Goal: Task Accomplishment & Management: Manage account settings

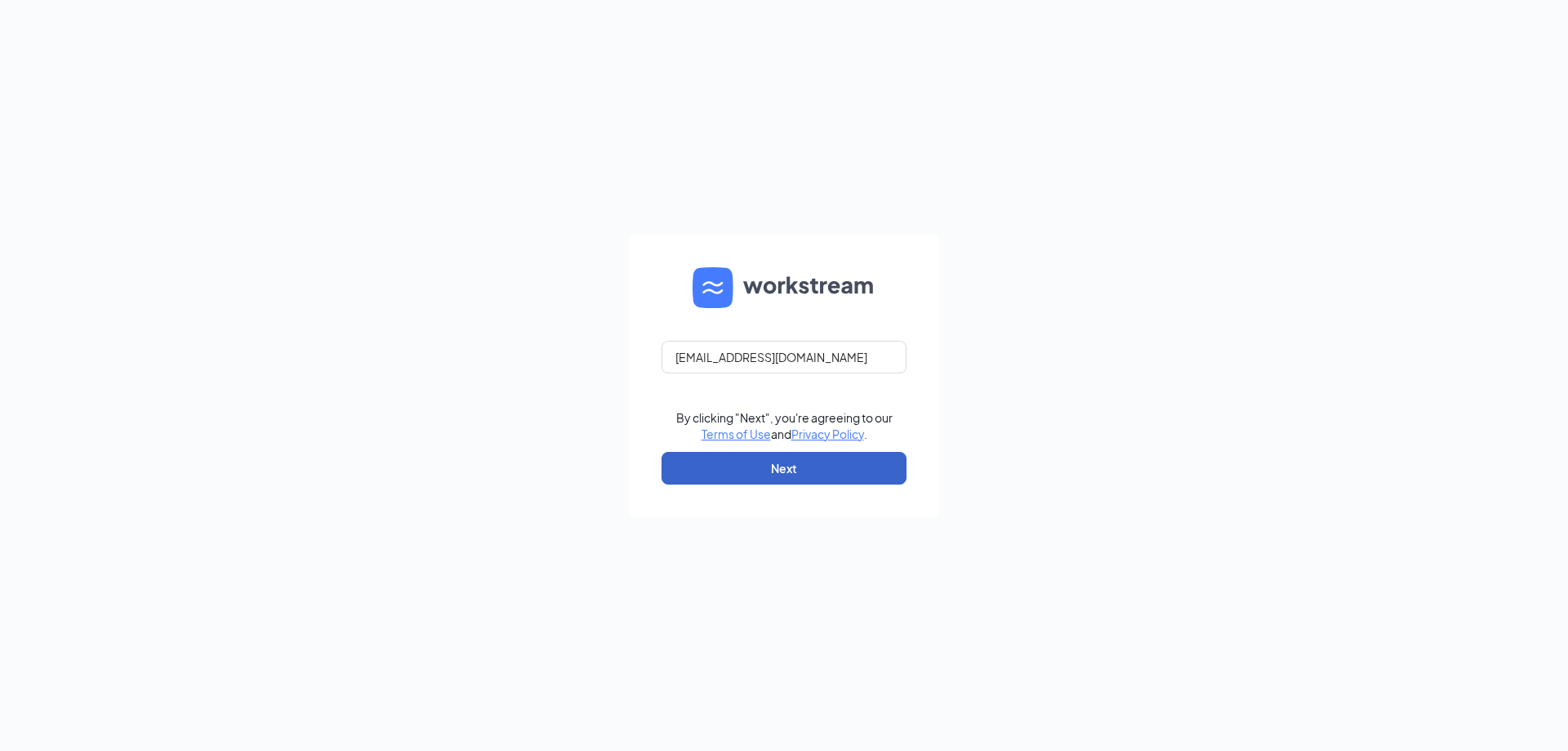
click at [792, 467] on button "Next" at bounding box center [784, 468] width 245 height 33
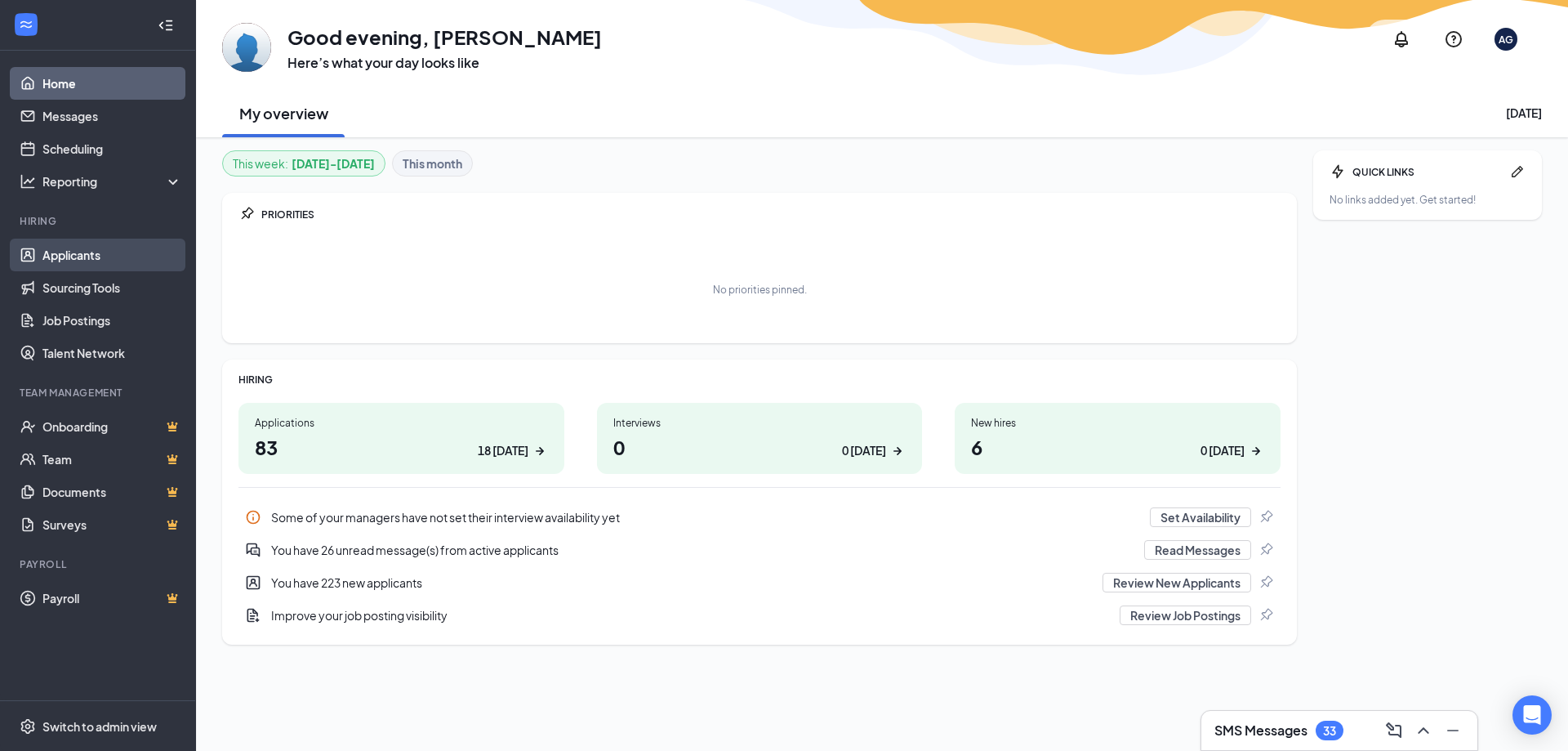
click at [79, 254] on link "Applicants" at bounding box center [112, 254] width 140 height 33
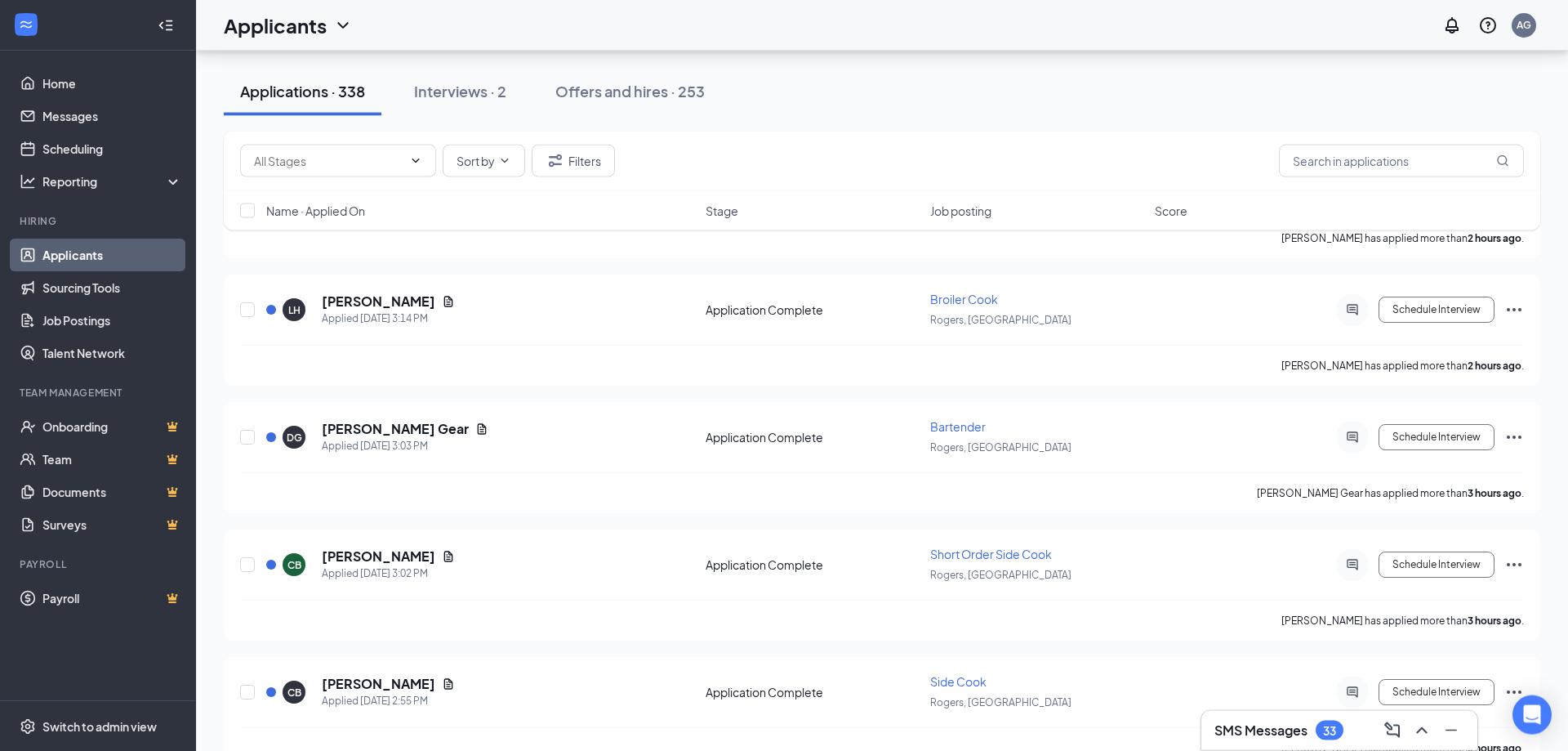
scroll to position [1499, 0]
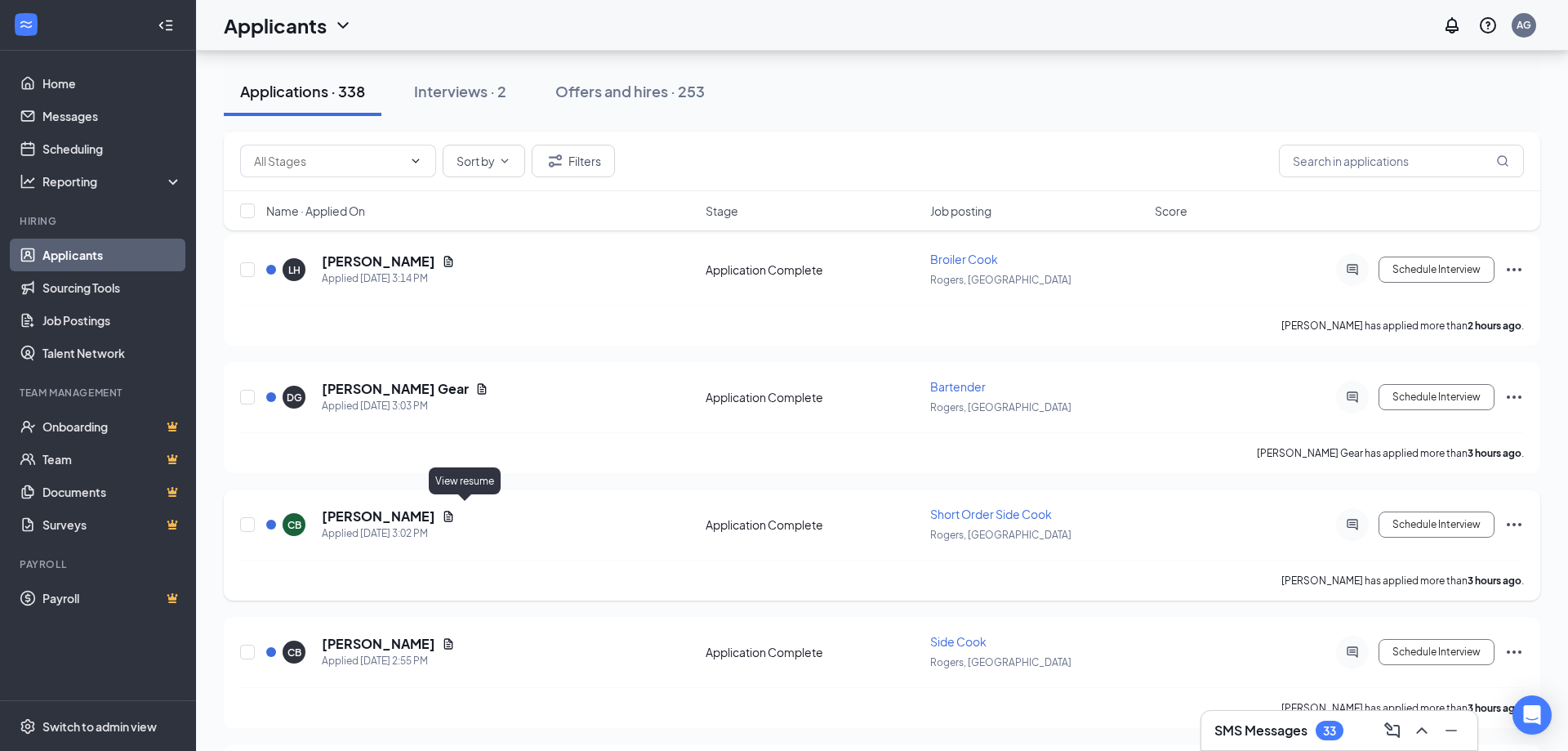
click at [453, 510] on icon "Document" at bounding box center [449, 515] width 9 height 11
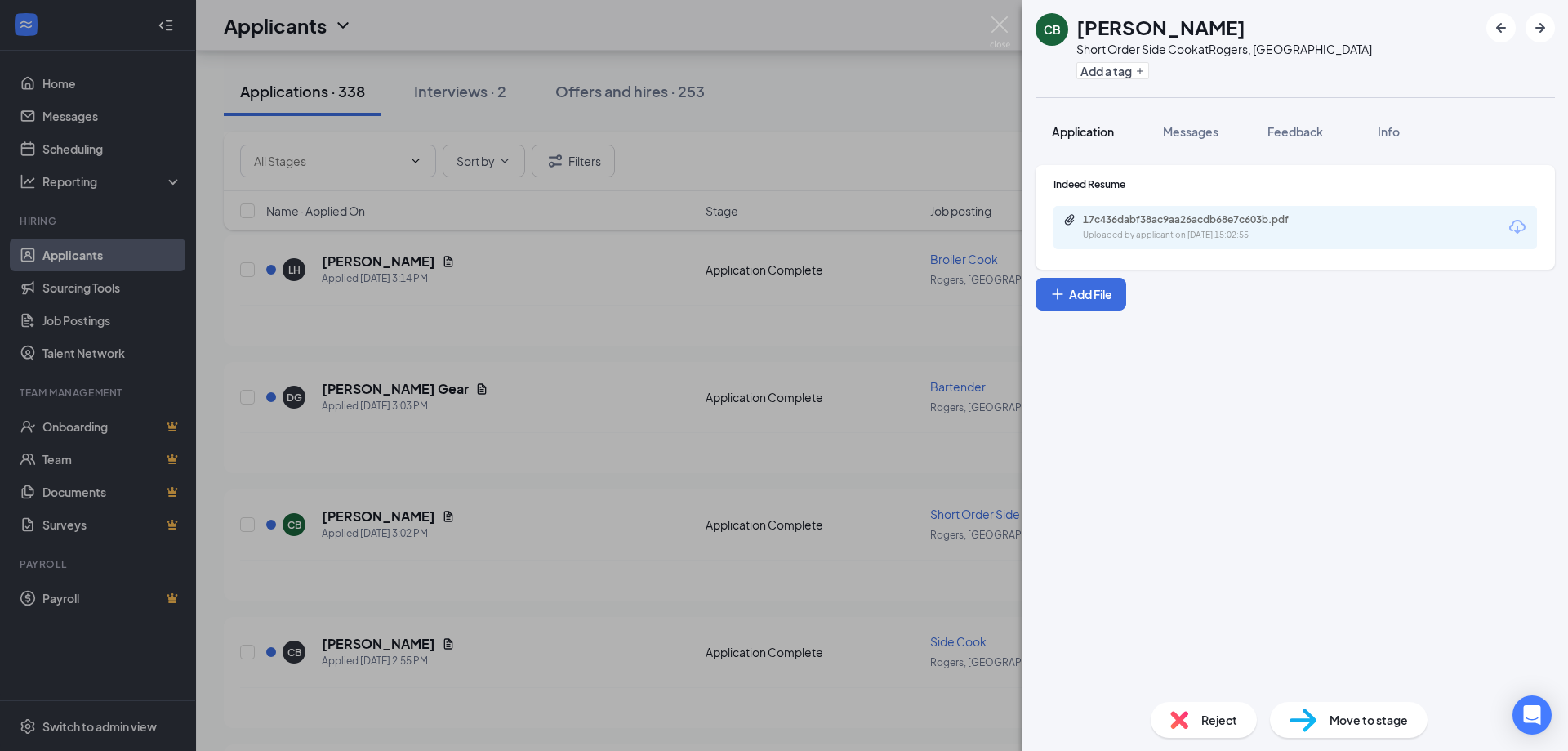
click at [1077, 130] on span "Application" at bounding box center [1083, 131] width 62 height 15
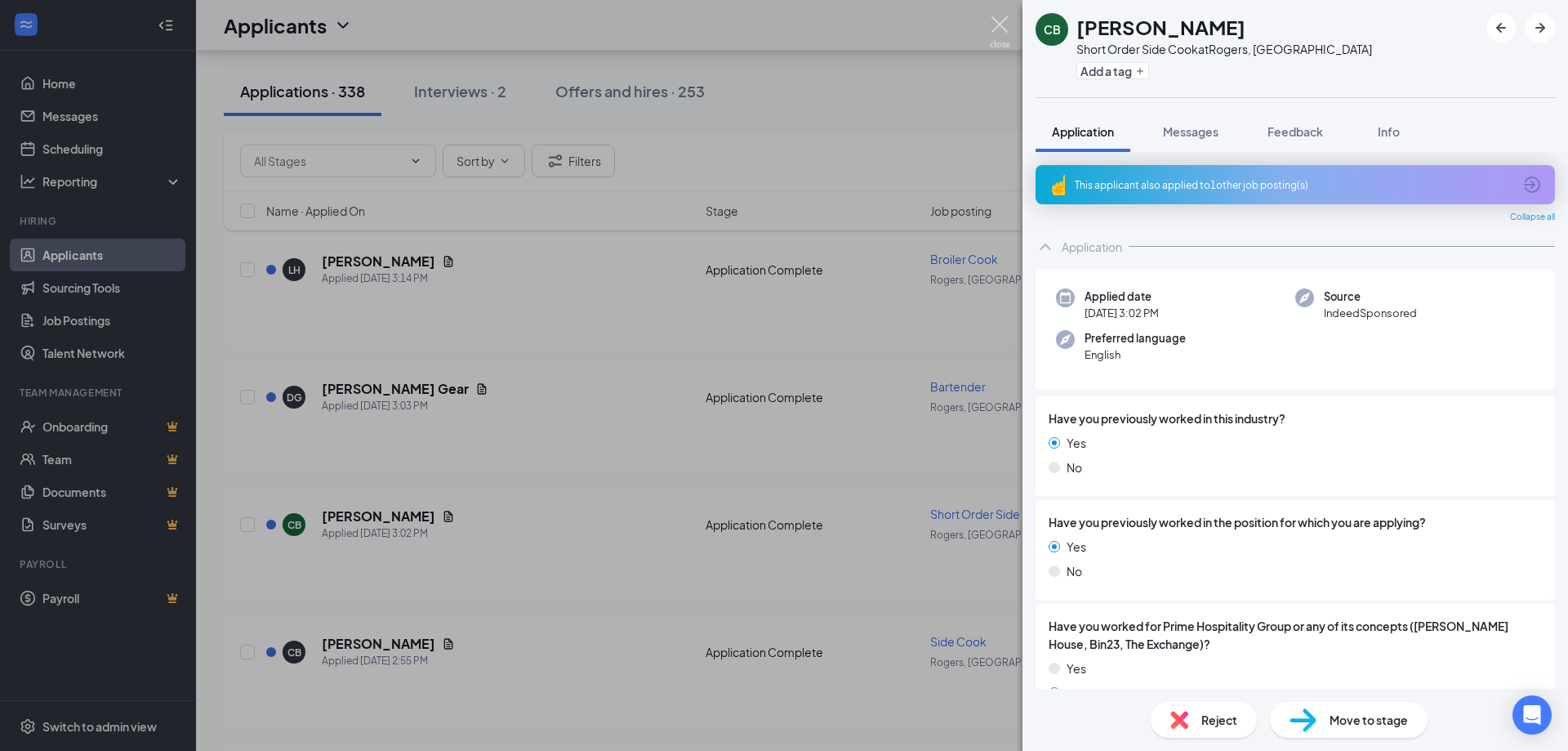
click at [1001, 17] on img at bounding box center [1000, 32] width 20 height 32
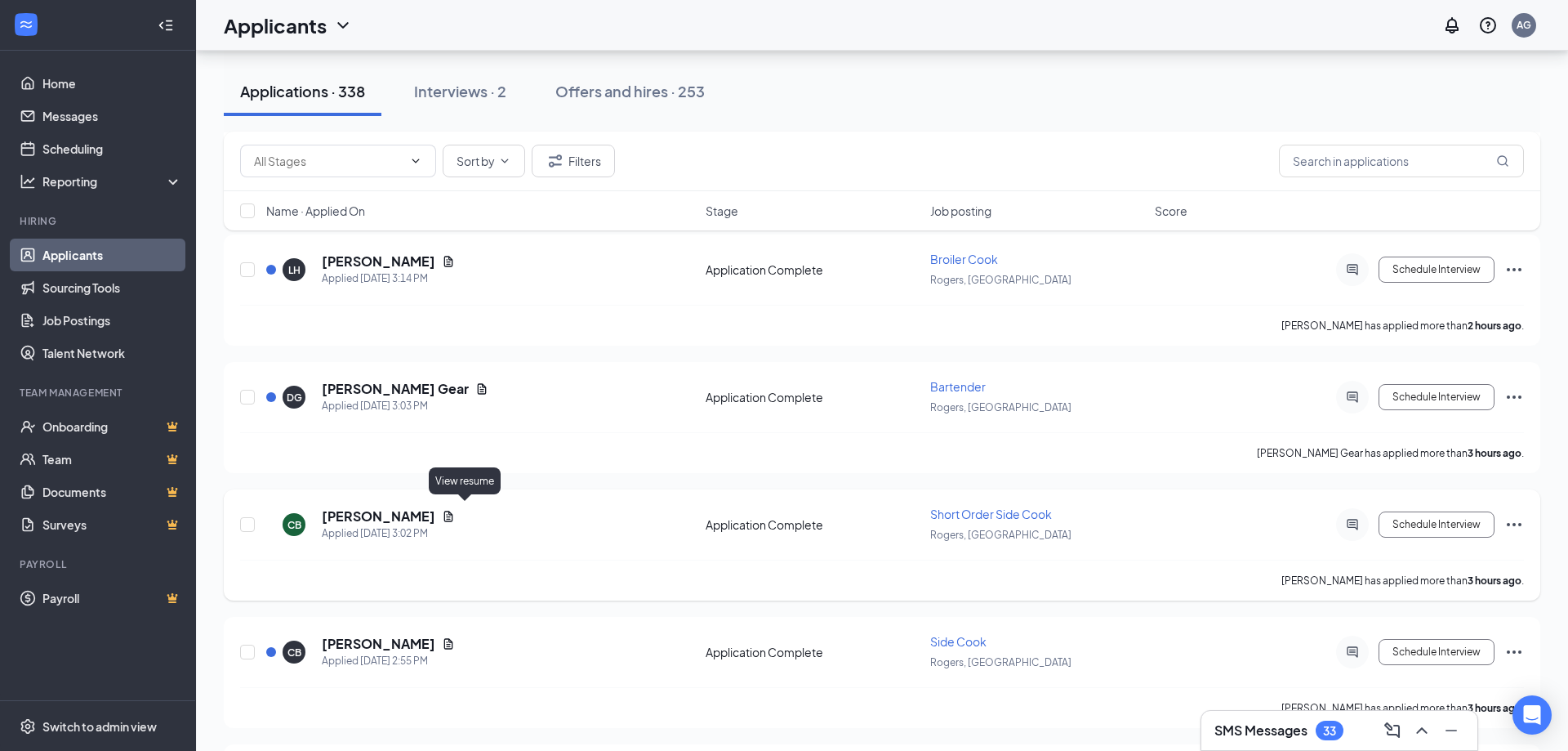
click at [453, 510] on icon "Document" at bounding box center [449, 515] width 9 height 11
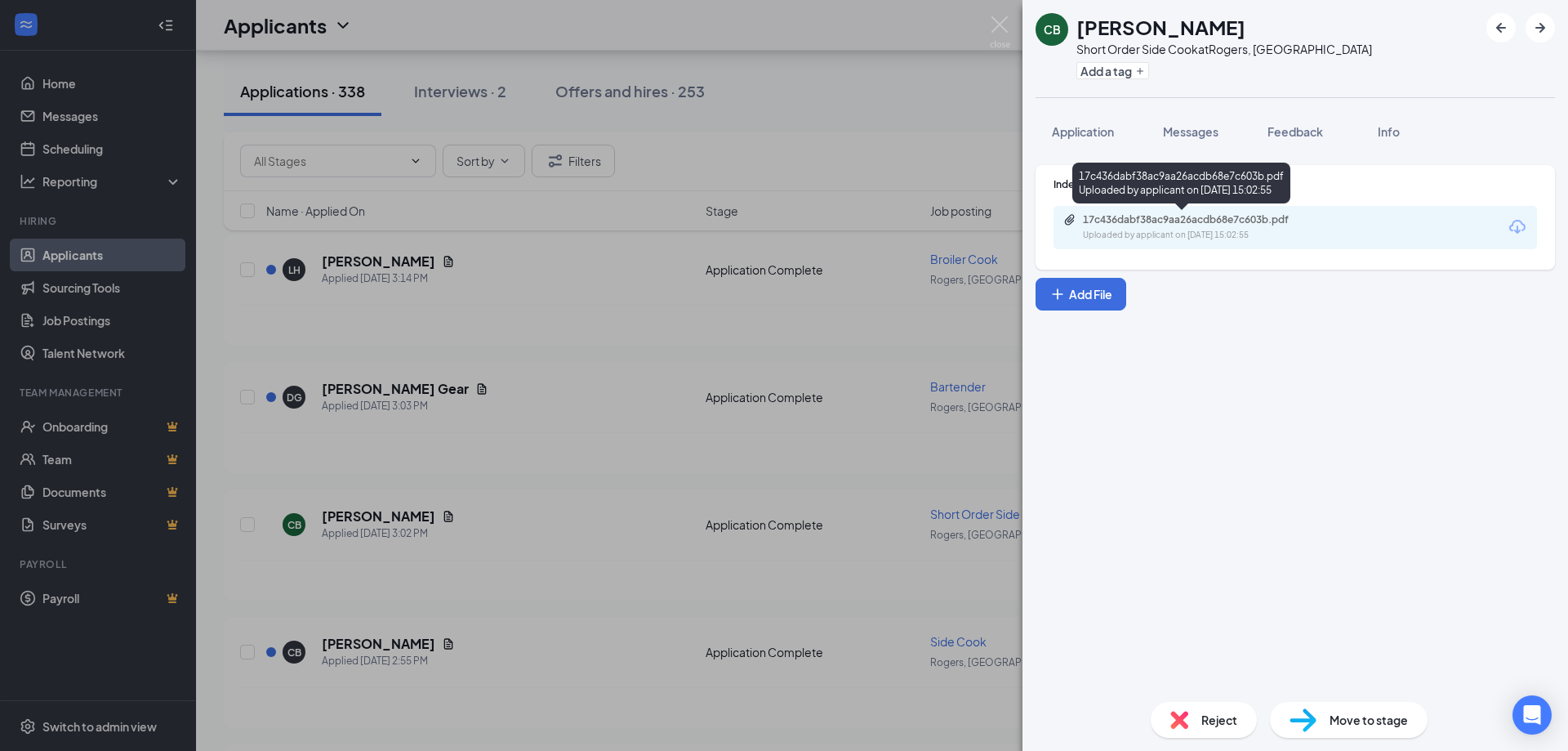
click at [1157, 221] on div "17c436dabf38ac9aa26acdb68e7c603b.pdf" at bounding box center [1197, 220] width 228 height 13
click at [1089, 123] on div "Application" at bounding box center [1083, 131] width 62 height 16
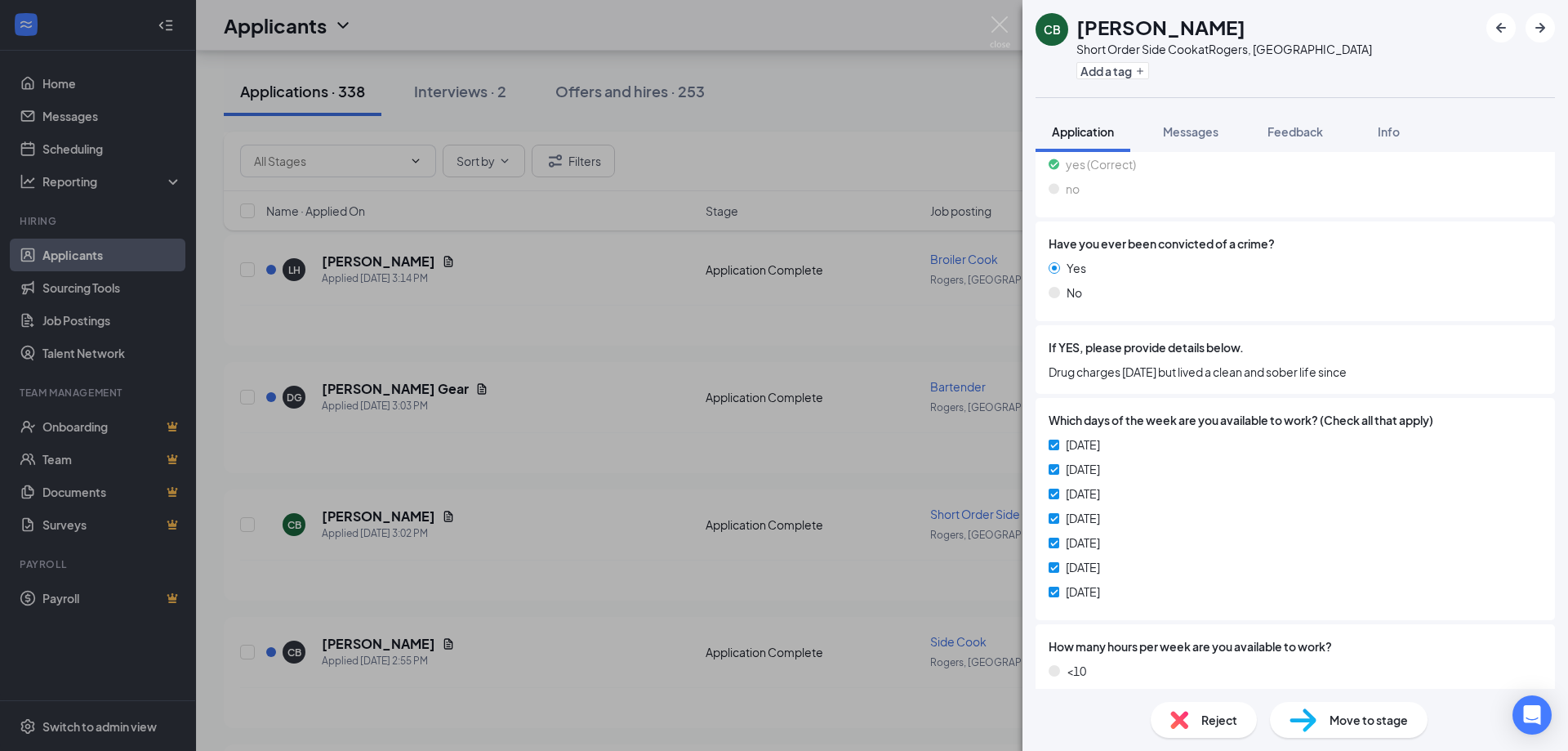
scroll to position [617, 0]
